Goal: Task Accomplishment & Management: Use online tool/utility

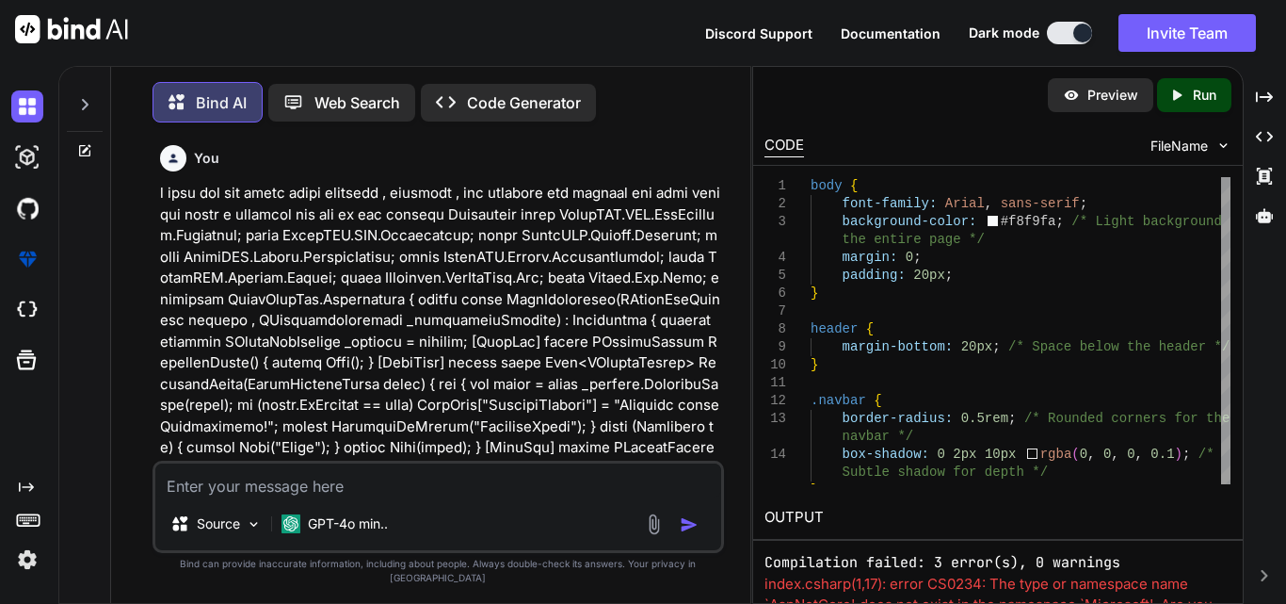
scroll to position [53388, 0]
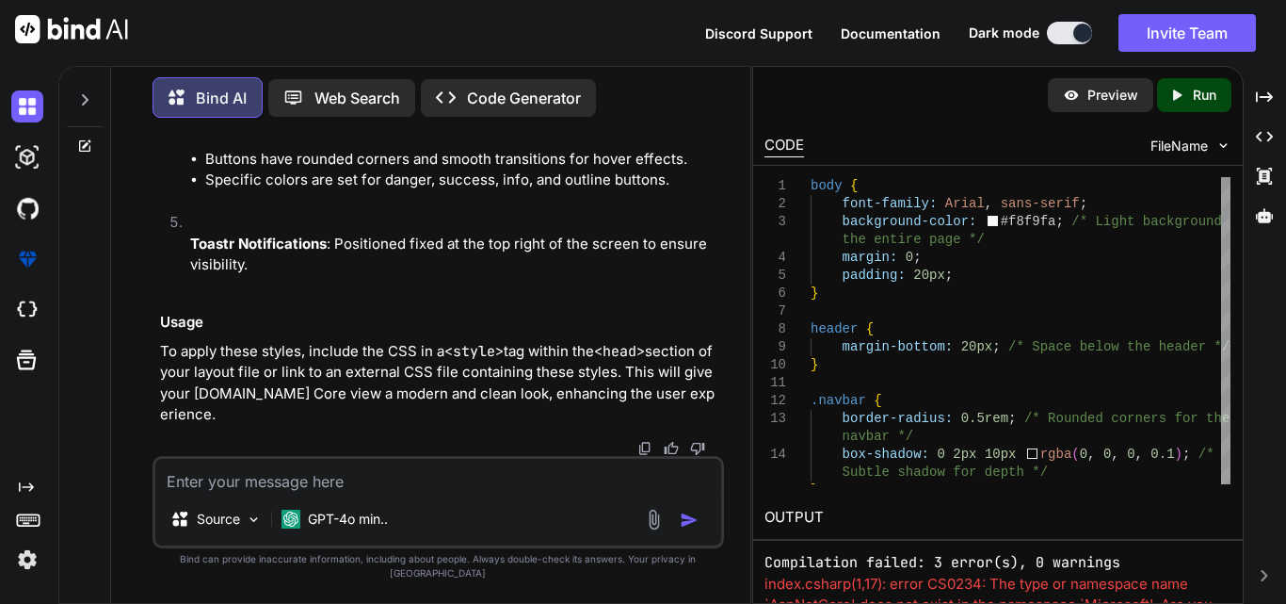
click at [330, 492] on textarea at bounding box center [438, 476] width 566 height 34
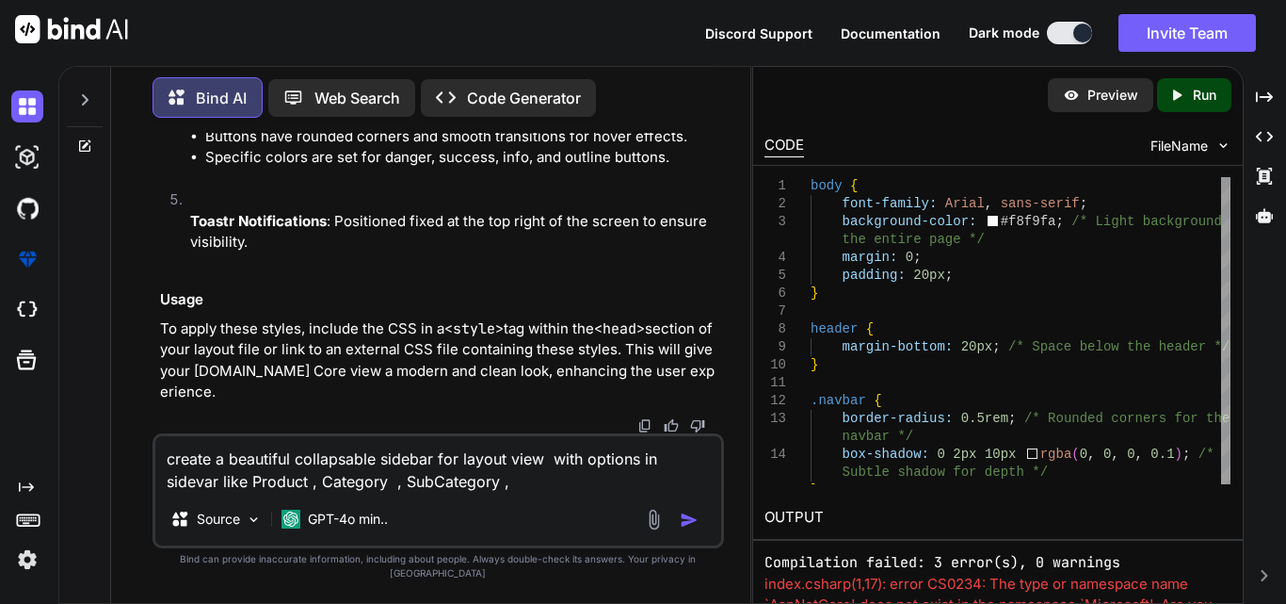
click at [694, 475] on textarea "create a beautiful collapsable sidebar for layout view with options in sidevar …" at bounding box center [438, 464] width 566 height 56
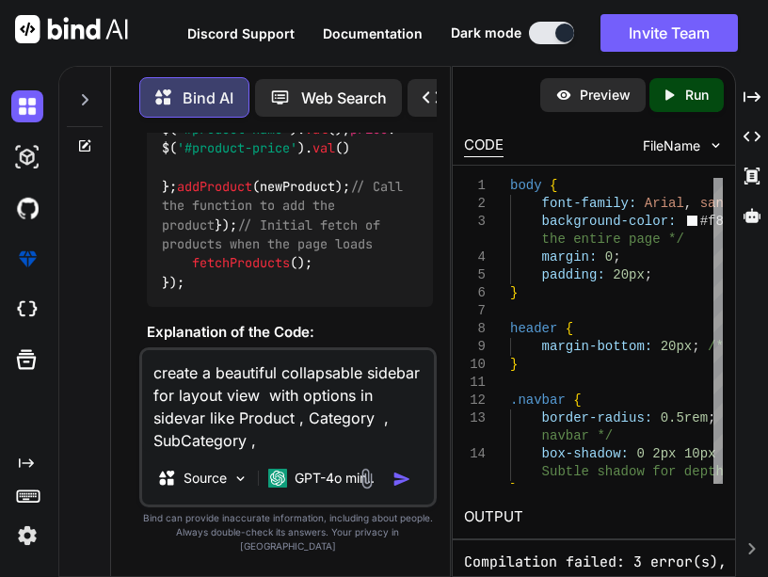
scroll to position [80776, 0]
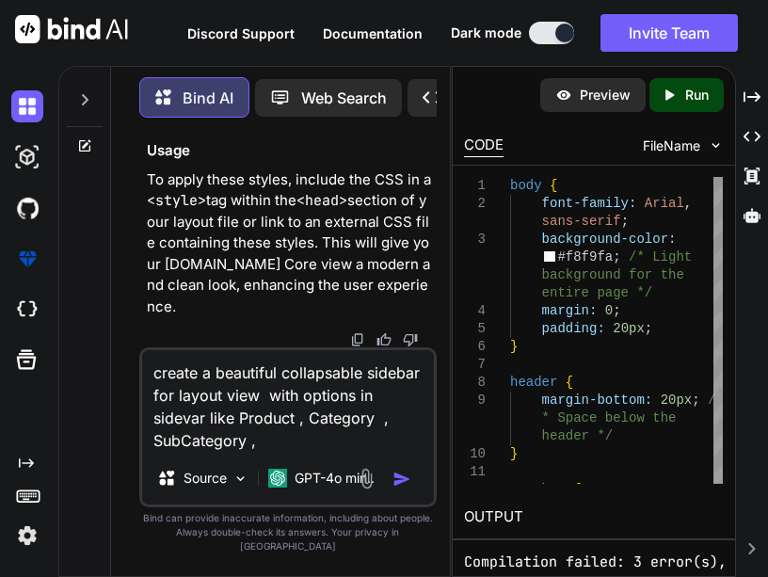
click at [190, 437] on textarea "create a beautiful collapsable sidebar for layout view with options in sidevar …" at bounding box center [287, 401] width 291 height 102
click at [291, 452] on textarea "create a beautiful collapsable sidebar for layout view with options in sidebar …" at bounding box center [287, 401] width 291 height 102
type textarea "create a beautiful collapsable sidebar for layout view with options in sidebar …"
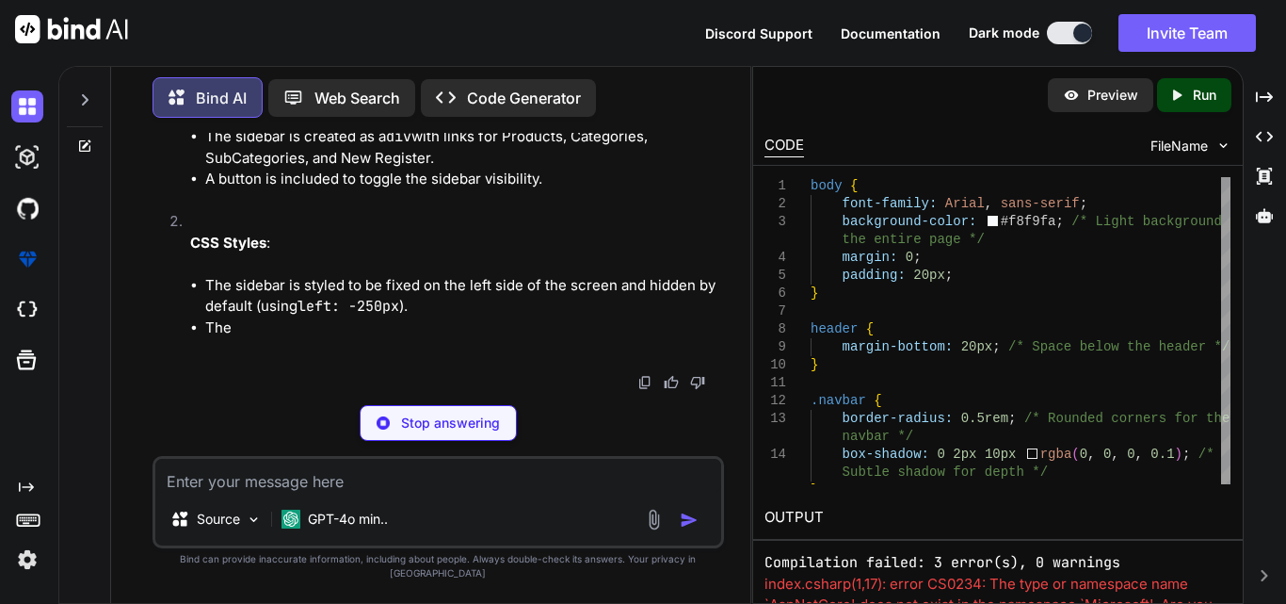
scroll to position [57364, 0]
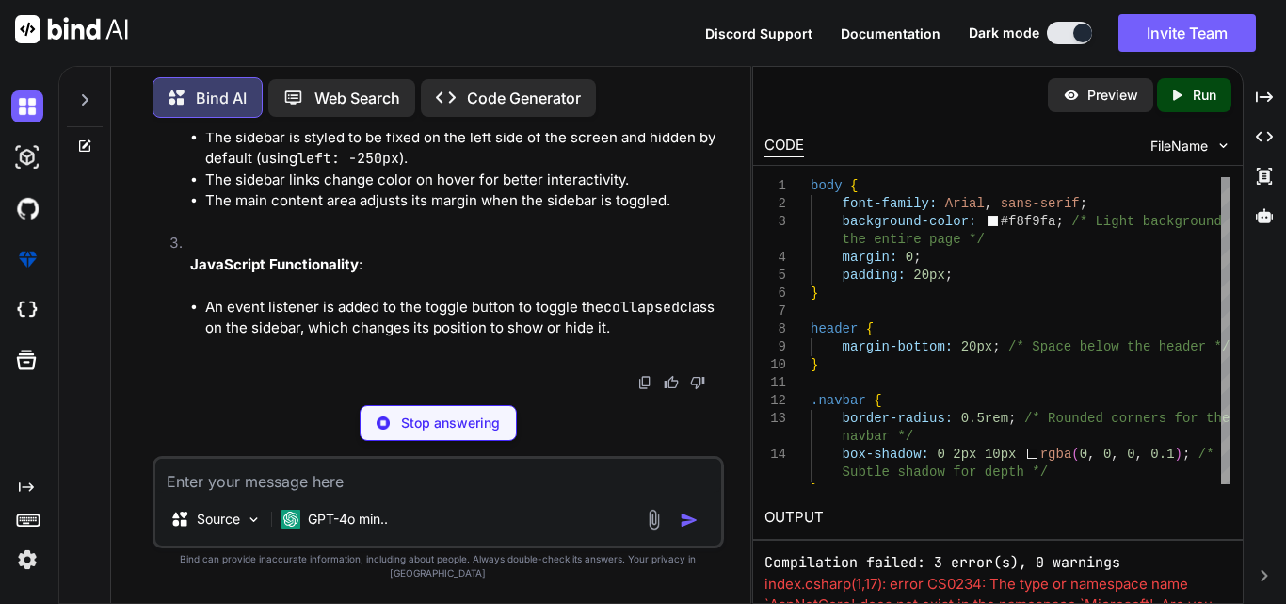
drag, startPoint x: 171, startPoint y: 292, endPoint x: 190, endPoint y: 361, distance: 71.3
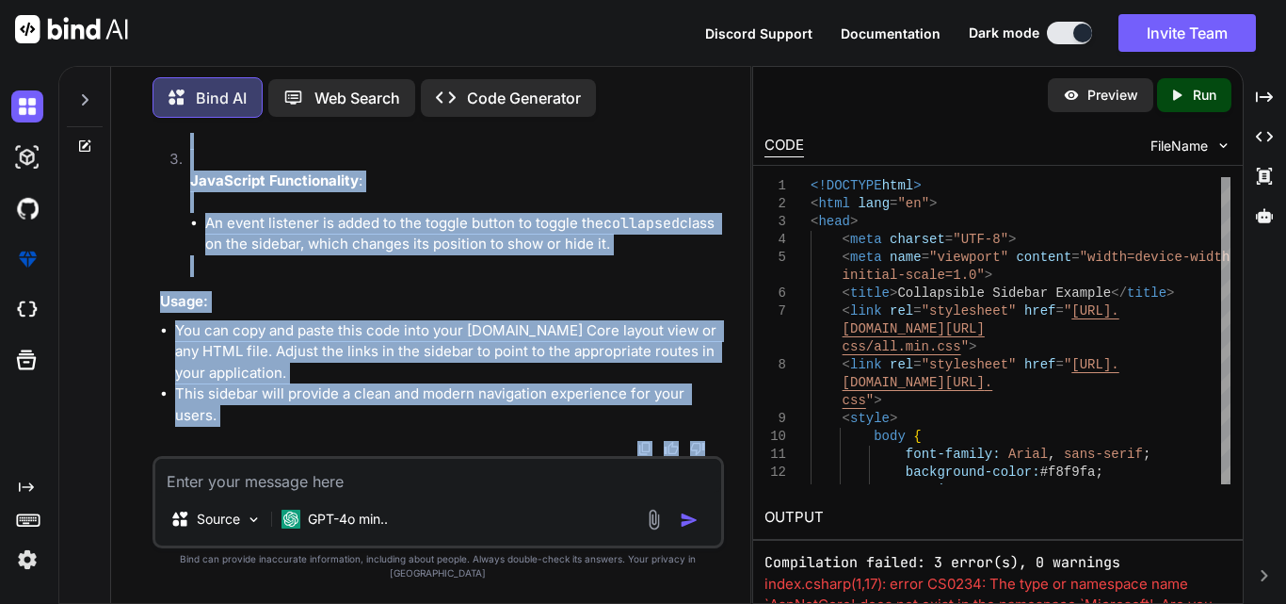
scroll to position [57804, 0]
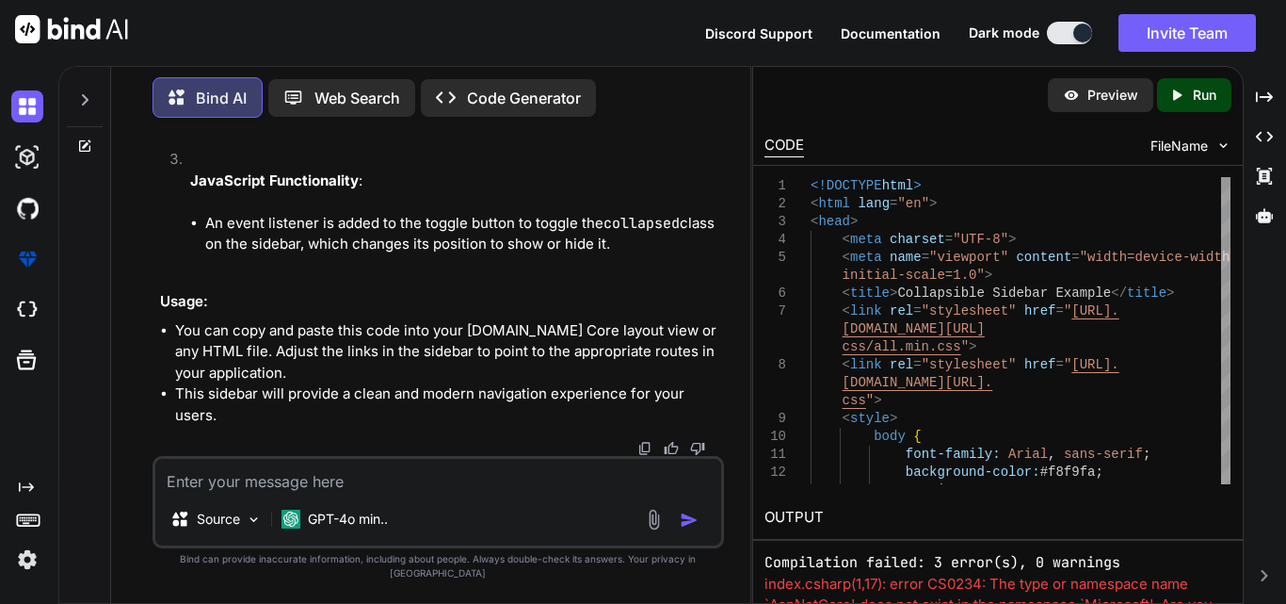
drag, startPoint x: 173, startPoint y: 303, endPoint x: 308, endPoint y: 168, distance: 191.1
copy code "</ head > < body > < div class = "sidebar" id = "sidebar" > < button class = "t…"
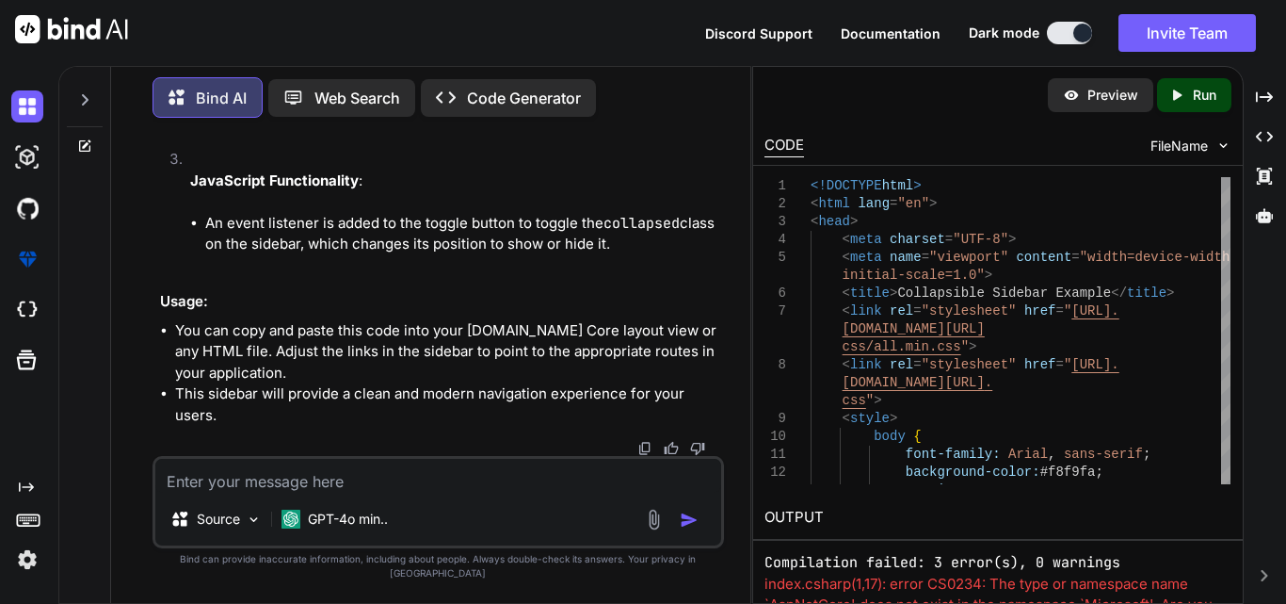
scroll to position [57681, 0]
drag, startPoint x: 203, startPoint y: 291, endPoint x: 296, endPoint y: 285, distance: 92.4
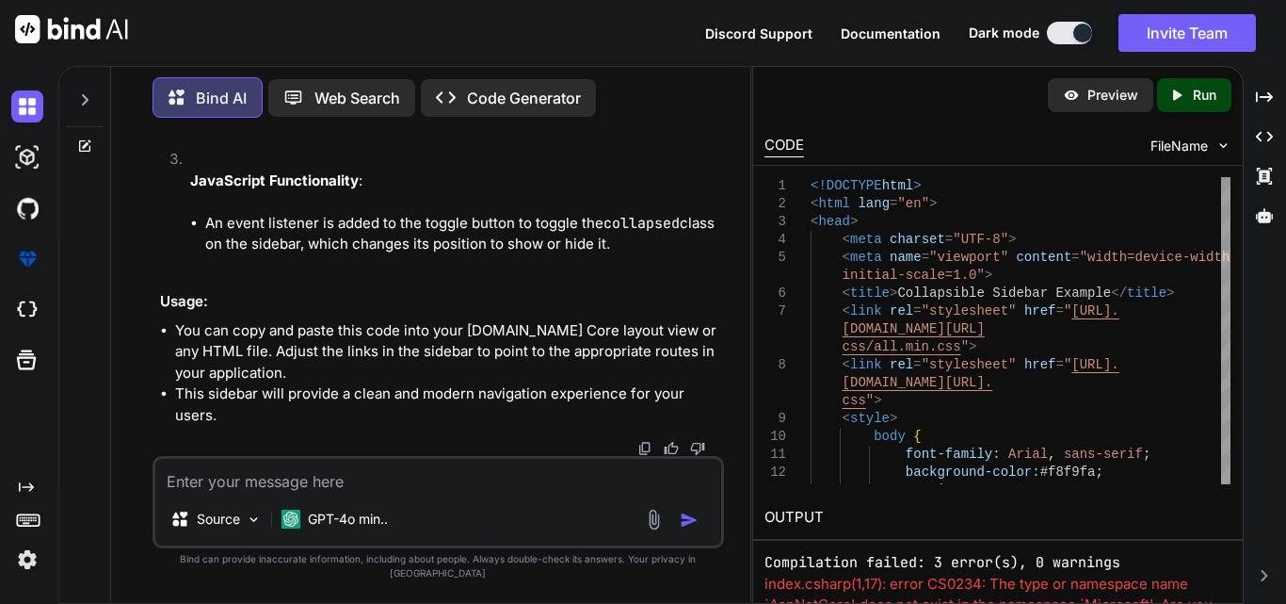
scroll to position [56300, 0]
drag, startPoint x: 273, startPoint y: 250, endPoint x: 193, endPoint y: 414, distance: 183.2
copy code "body { font-family : Arial, sans-serif; background-color : #f8f9fa ; margin : 0…"
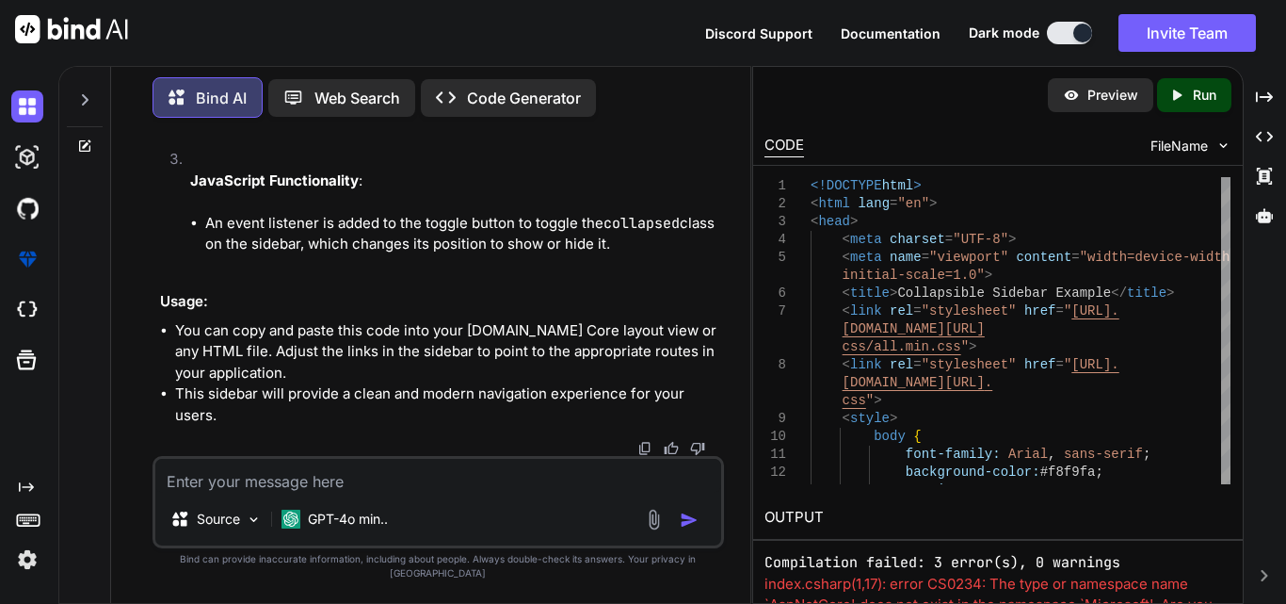
drag, startPoint x: 265, startPoint y: 273, endPoint x: 203, endPoint y: 184, distance: 108.4
copy code "< link rel = "stylesheet" href = "[URL][DOMAIN_NAME]" > < link rel = "styleshee…"
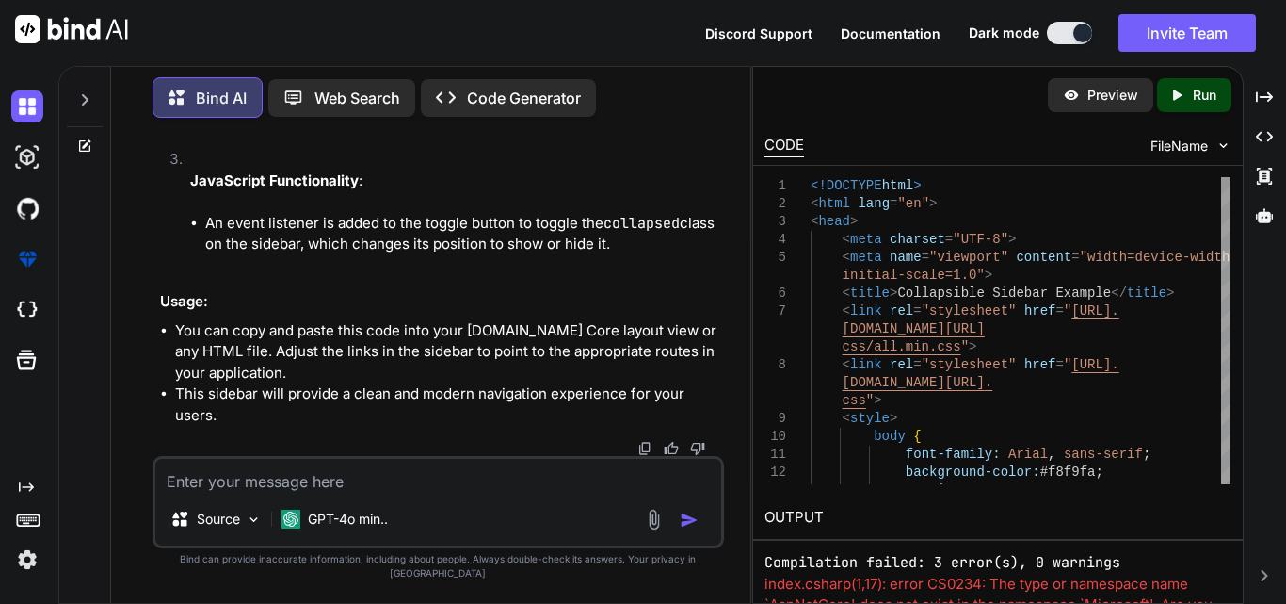
drag, startPoint x: 229, startPoint y: 203, endPoint x: 251, endPoint y: 235, distance: 39.2
drag, startPoint x: 193, startPoint y: 184, endPoint x: 282, endPoint y: 357, distance: 194.5
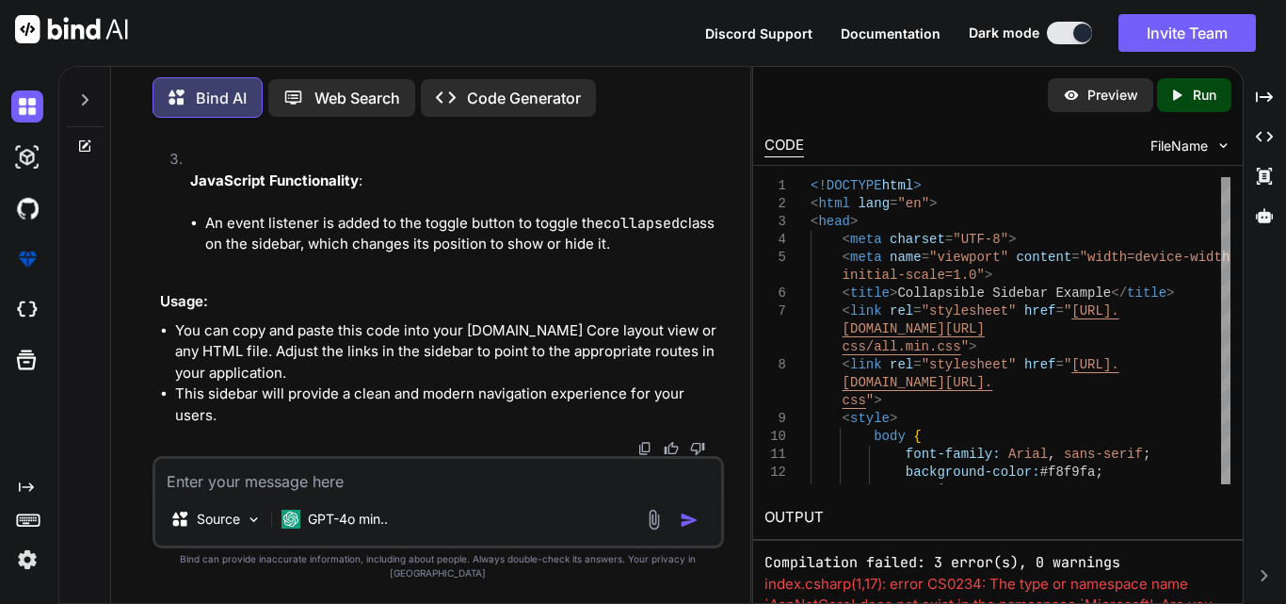
copy code "< script > const sidebar = document . getElementById ( 'sidebar' ); const mainC…"
drag, startPoint x: 177, startPoint y: 143, endPoint x: 440, endPoint y: 315, distance: 314.1
copy code "<!DOCTYPE html > < html lang = "en" > < head > < meta charset = "UTF-8" > < met…"
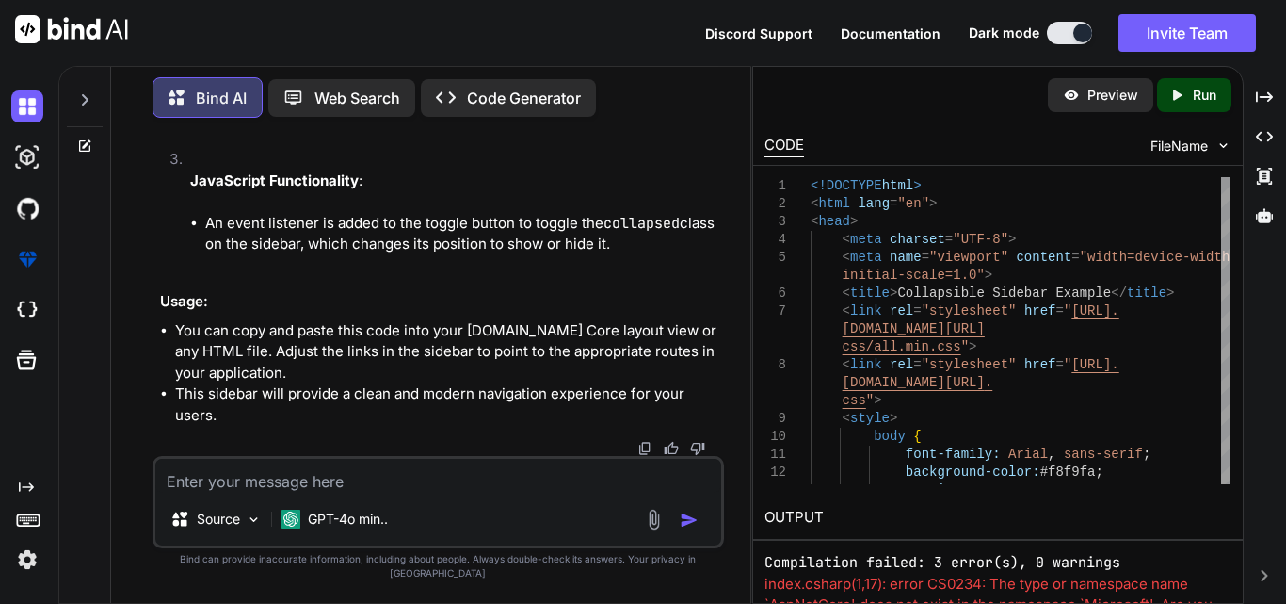
scroll to position [57065, 0]
